Goal: Check status: Check status

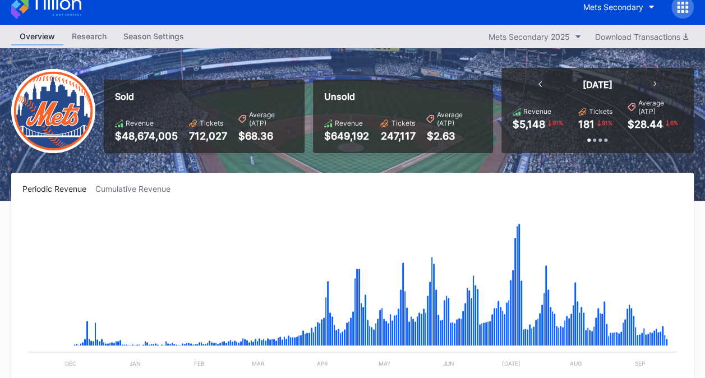
scroll to position [224, 0]
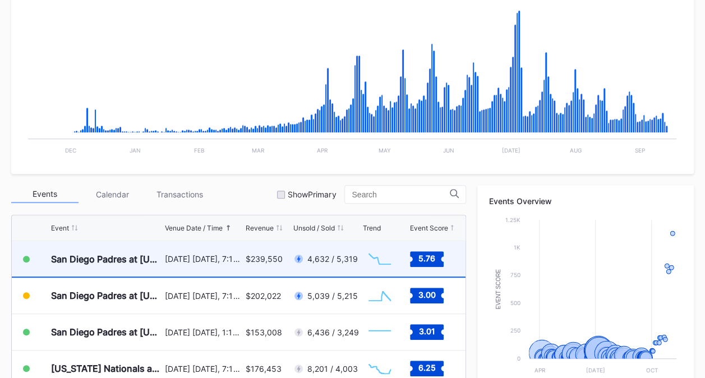
click at [315, 261] on div "4,632 / 5,319" at bounding box center [332, 259] width 50 height 10
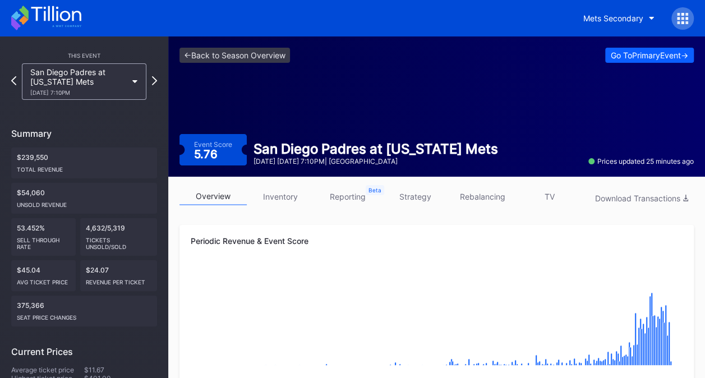
click at [151, 85] on div "San Diego Padres at [US_STATE] Mets [DATE] 7:10PM" at bounding box center [84, 81] width 136 height 36
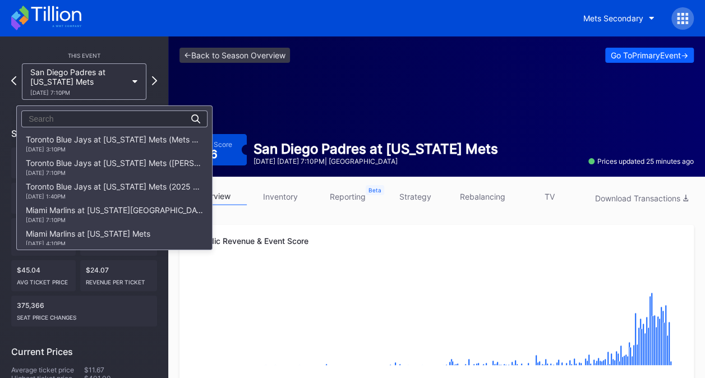
scroll to position [1757, 0]
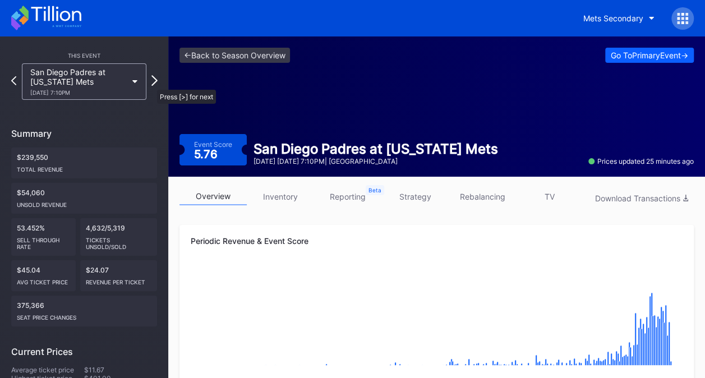
click at [151, 84] on icon at bounding box center [154, 80] width 6 height 11
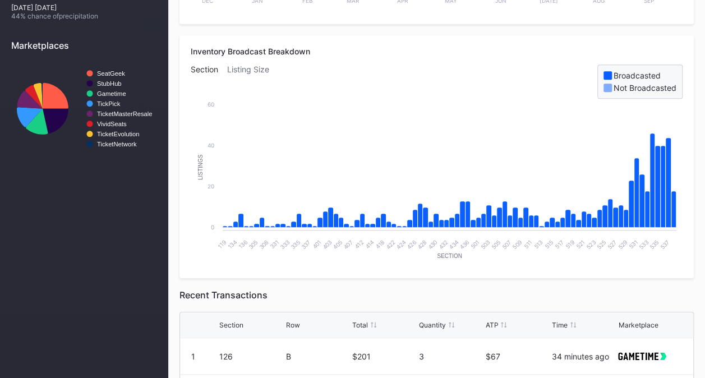
scroll to position [448, 0]
